Goal: Navigation & Orientation: Find specific page/section

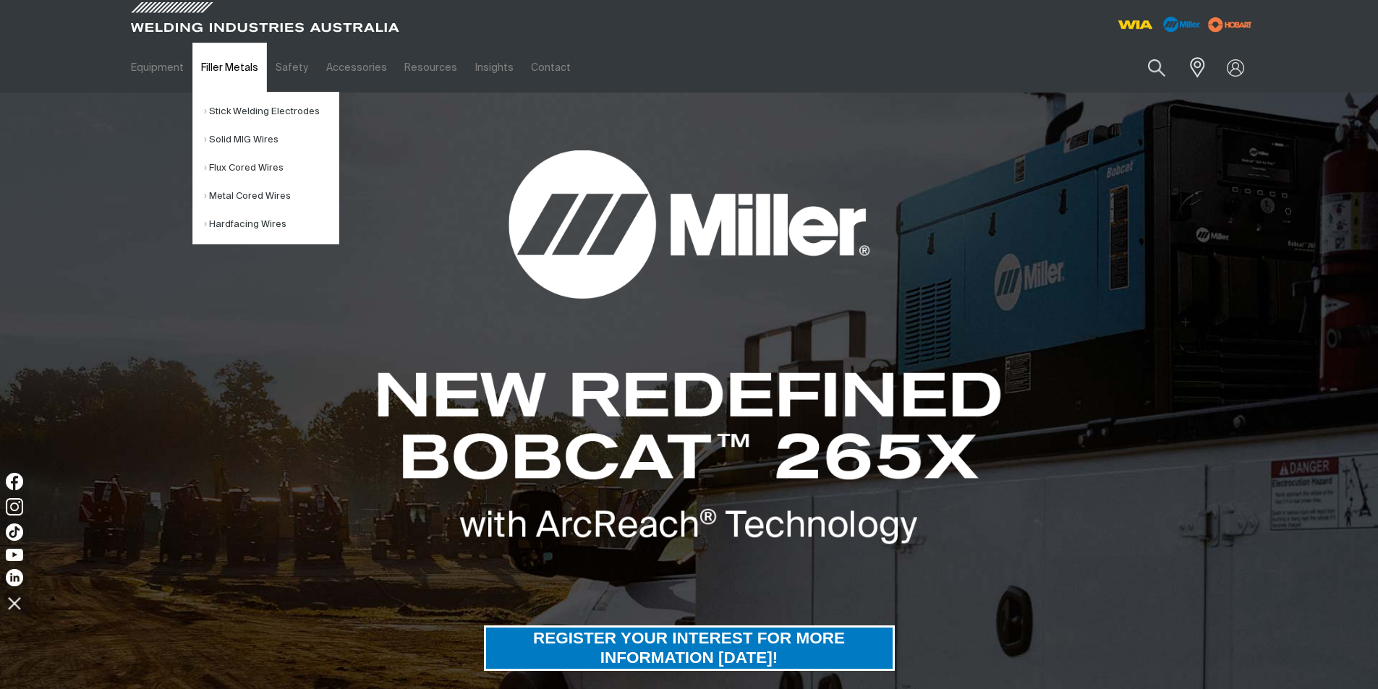
click at [225, 67] on link "Filler Metals" at bounding box center [229, 68] width 75 height 50
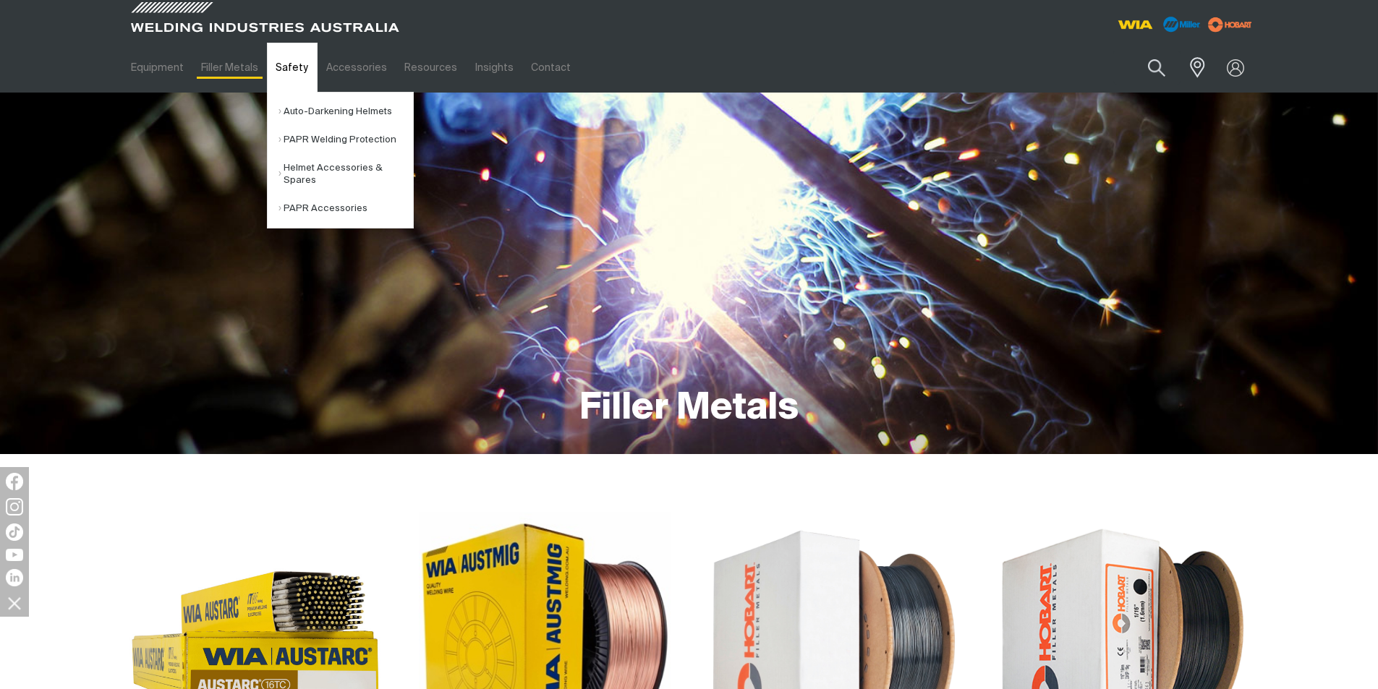
click at [292, 64] on link "Safety" at bounding box center [292, 68] width 50 height 50
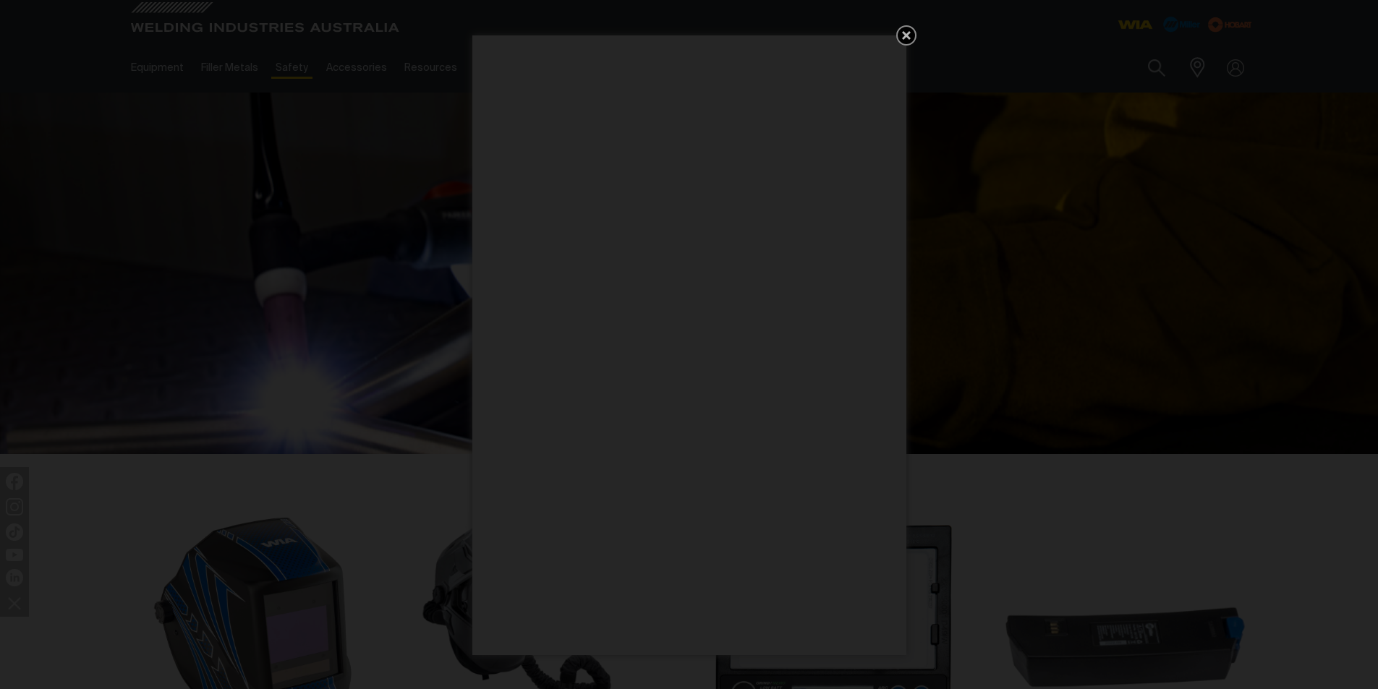
click at [914, 33] on icon "Get 5 WIA Welding Guides Free!" at bounding box center [906, 35] width 17 height 17
